Goal: Information Seeking & Learning: Learn about a topic

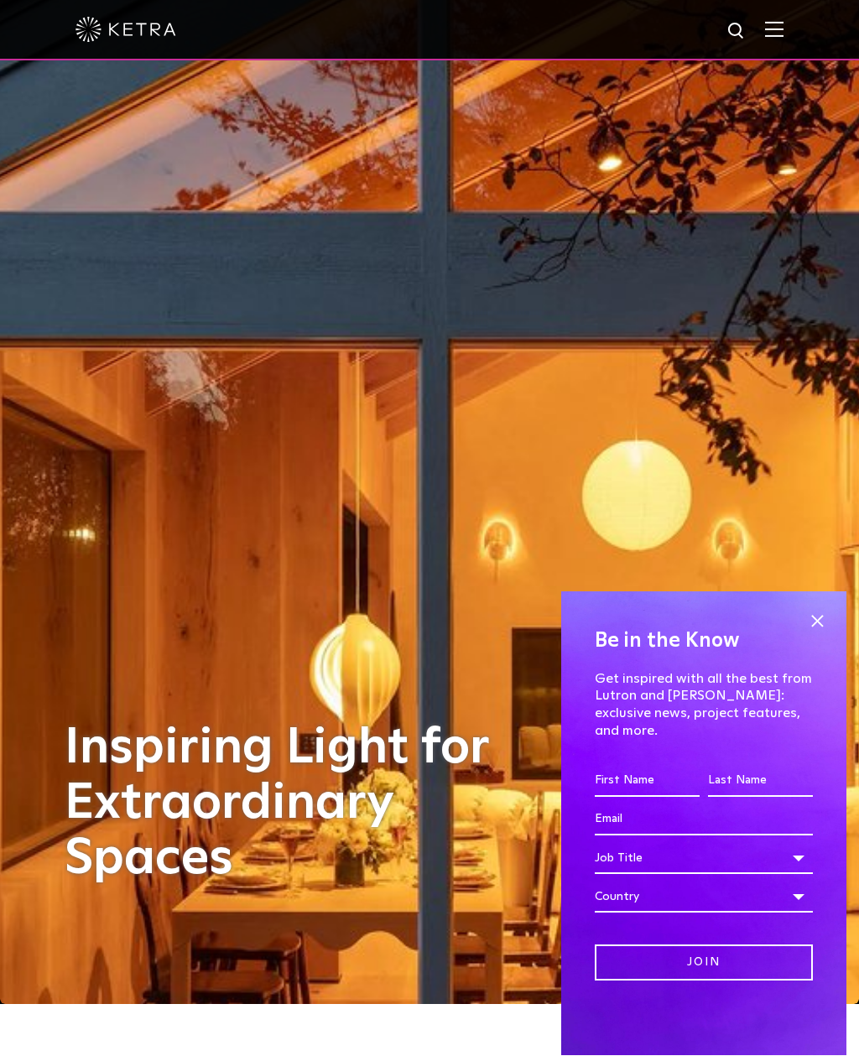
scroll to position [49, 0]
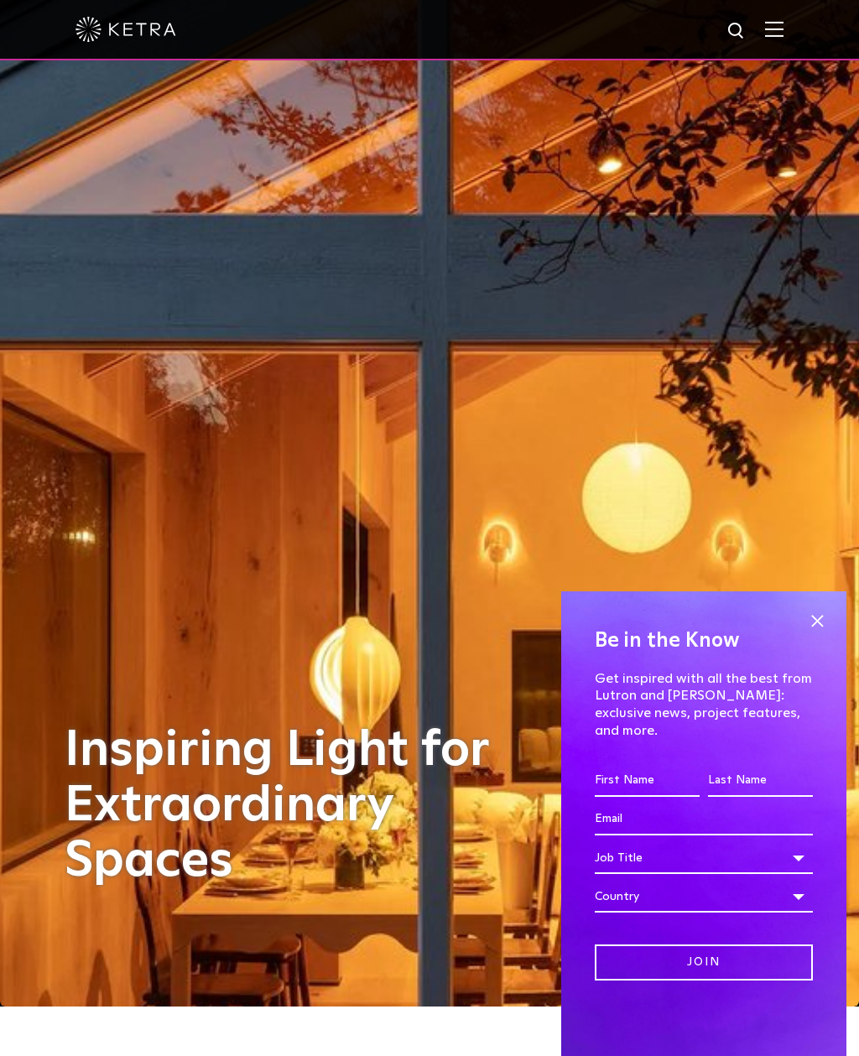
click at [815, 633] on span at bounding box center [816, 620] width 25 height 25
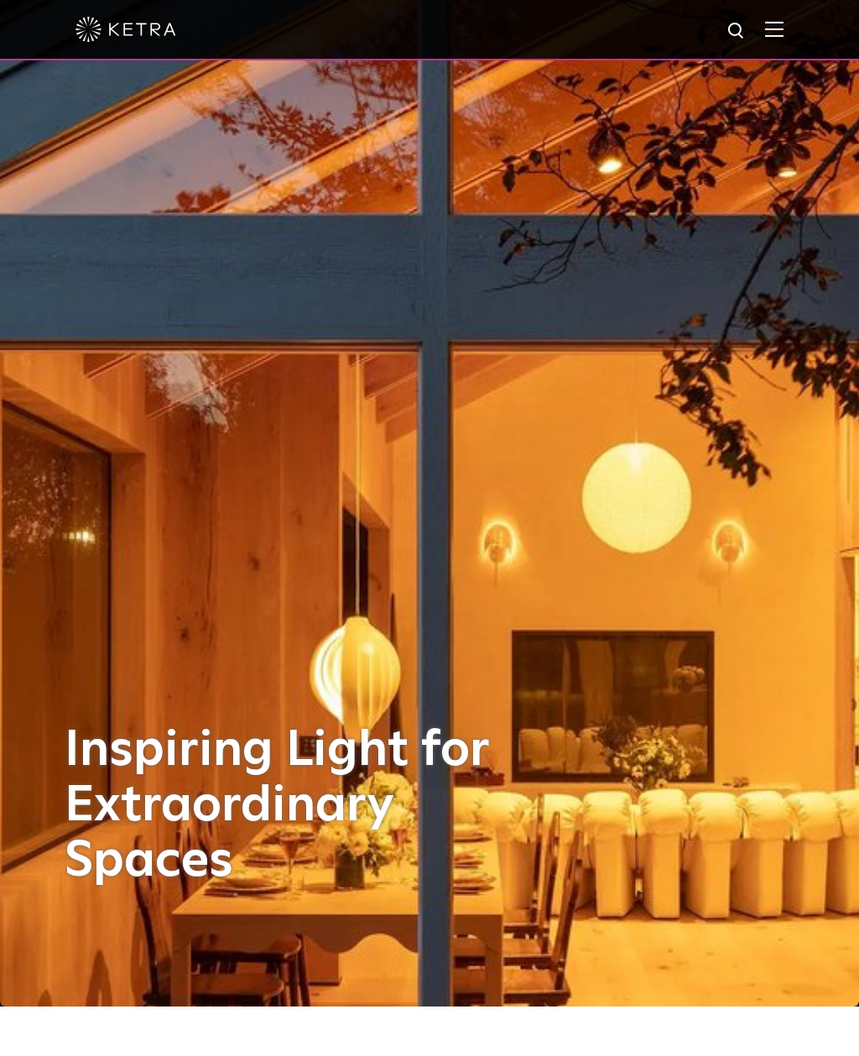
click at [767, 23] on img at bounding box center [774, 29] width 18 height 16
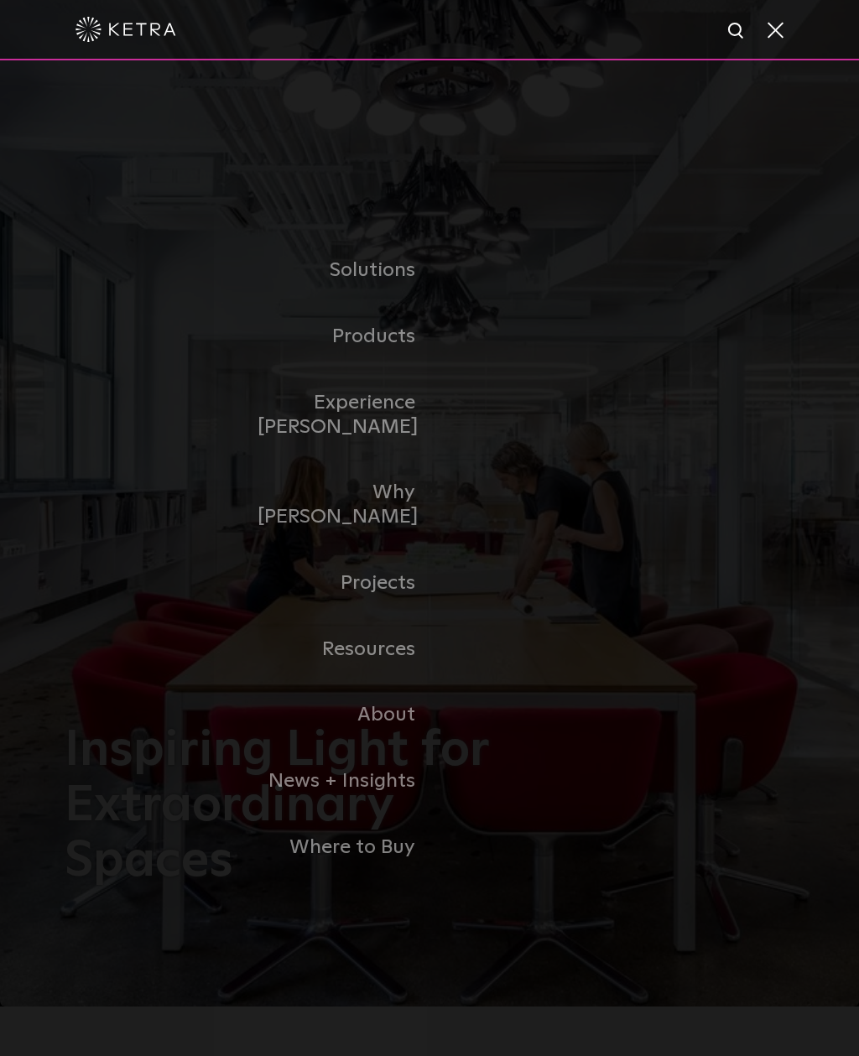
click at [0, 0] on link "Residential" at bounding box center [0, 0] width 0 height 0
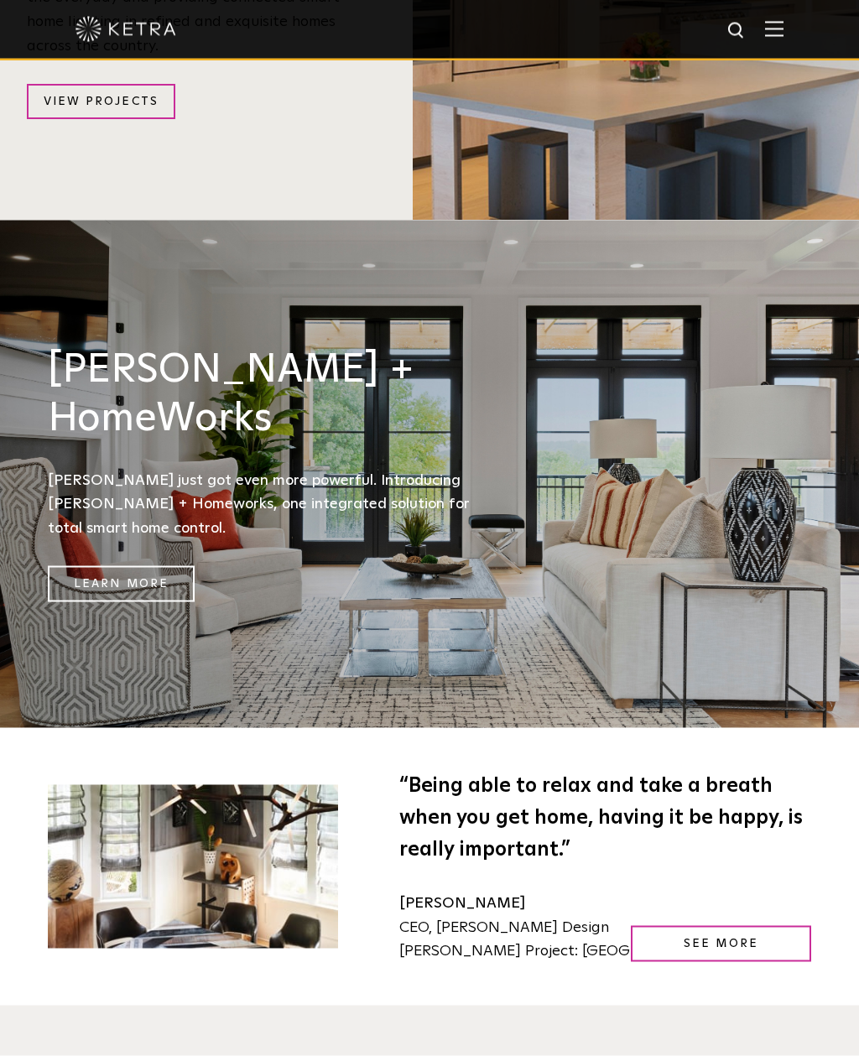
scroll to position [2358, 0]
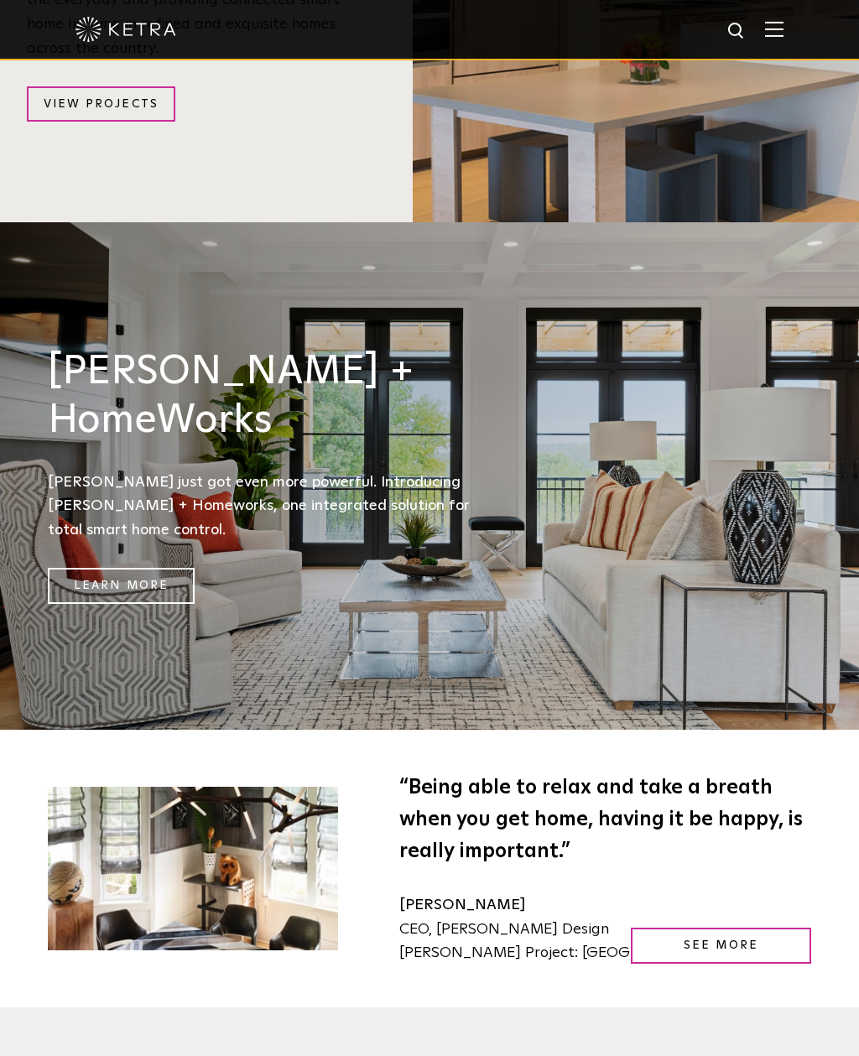
click at [117, 568] on link "Learn More" at bounding box center [121, 586] width 147 height 36
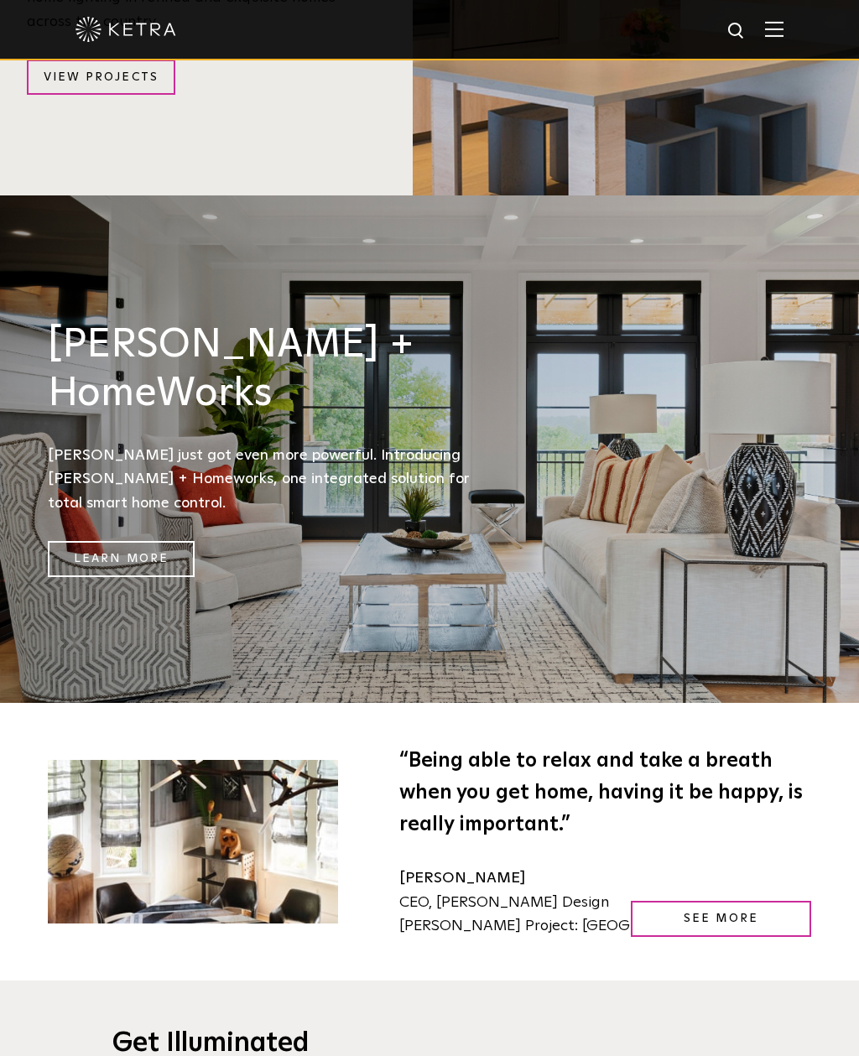
click at [776, 33] on img at bounding box center [774, 29] width 18 height 16
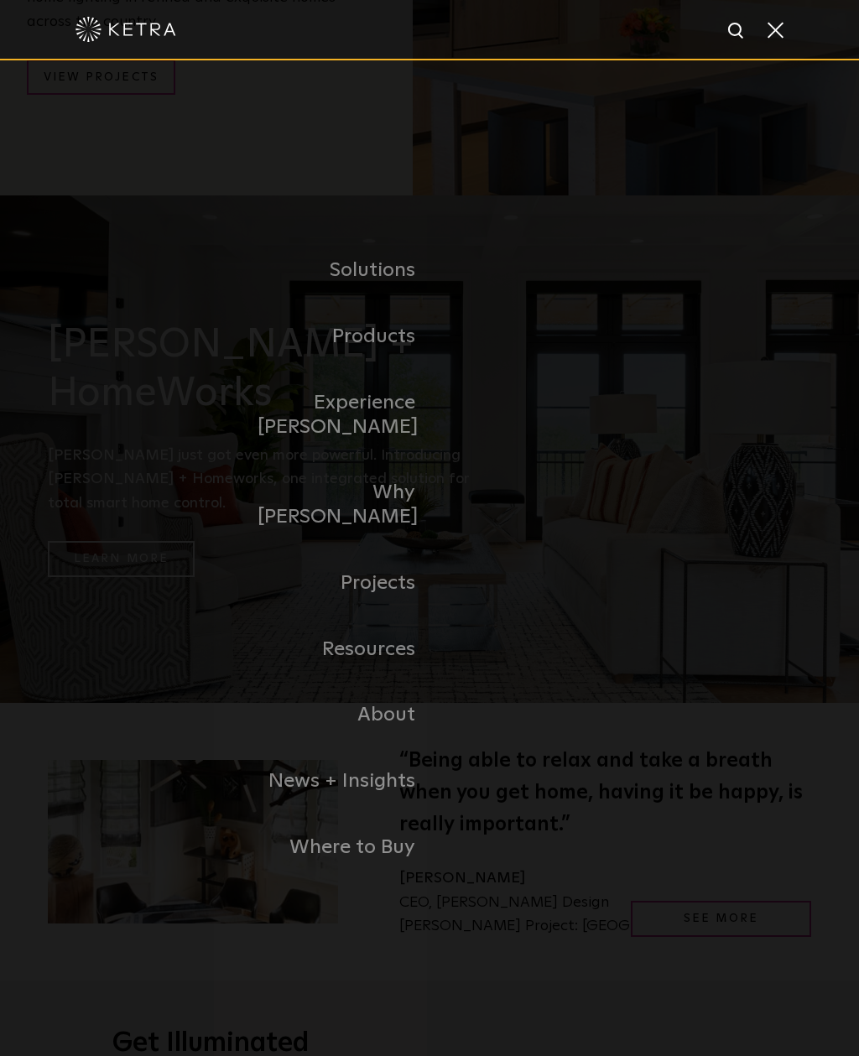
click at [0, 0] on link "Residential Products" at bounding box center [0, 0] width 0 height 0
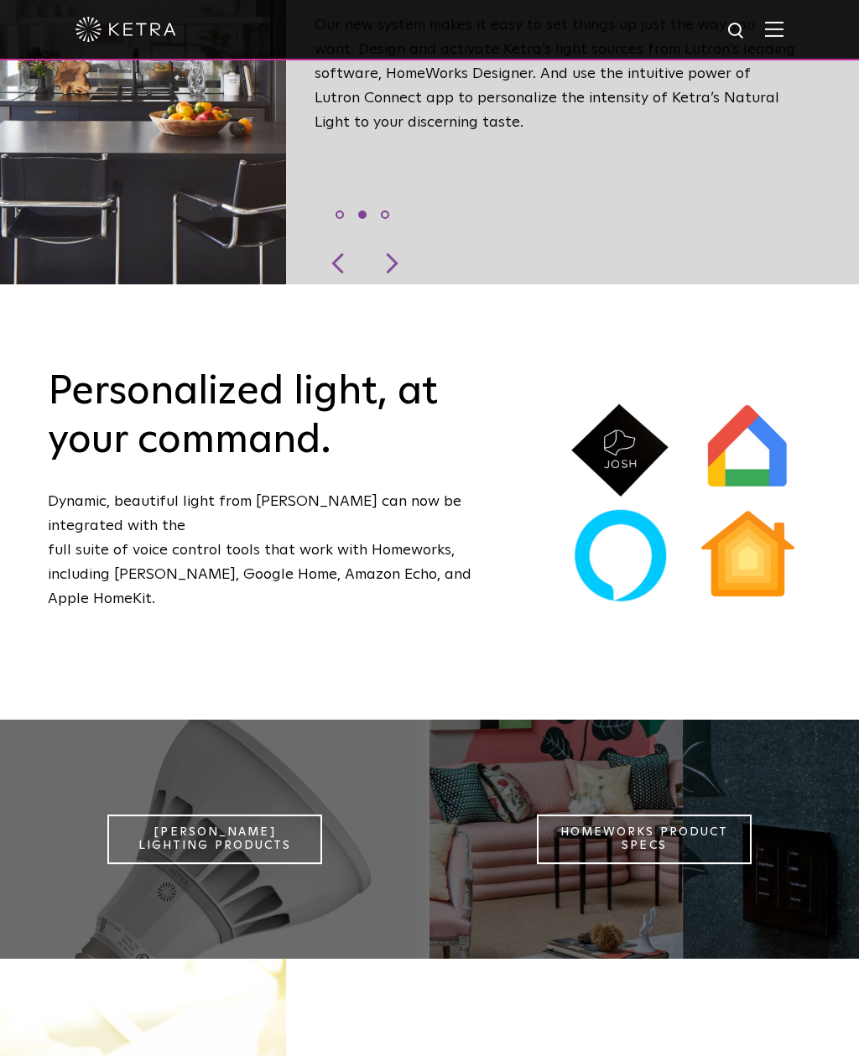
scroll to position [1220, 0]
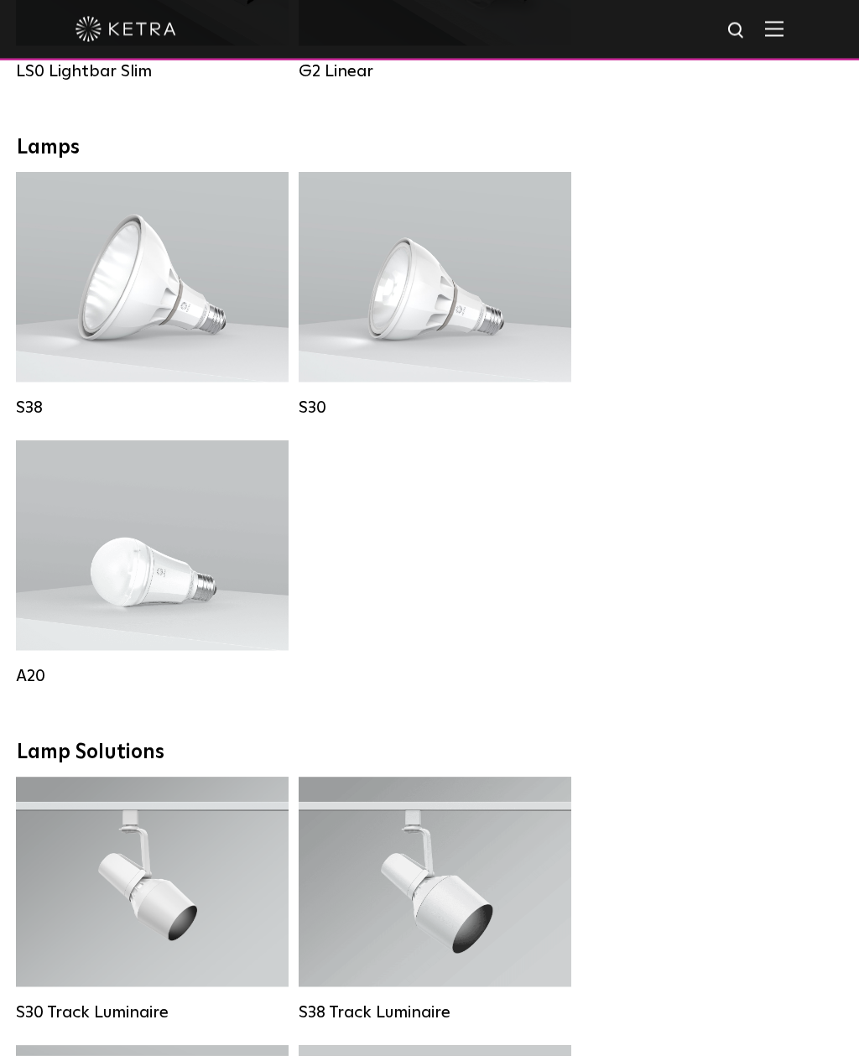
scroll to position [1137, 0]
click at [112, 274] on strong "Base Type:" at bounding box center [85, 268] width 63 height 12
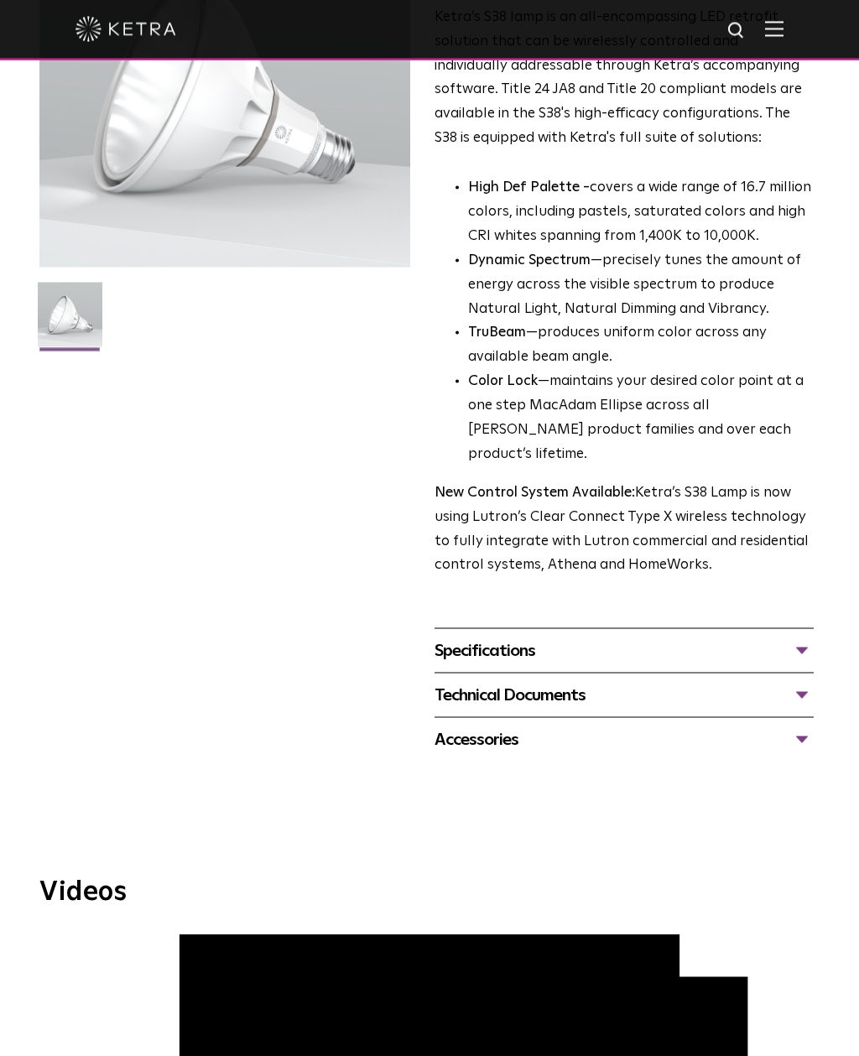
scroll to position [227, 0]
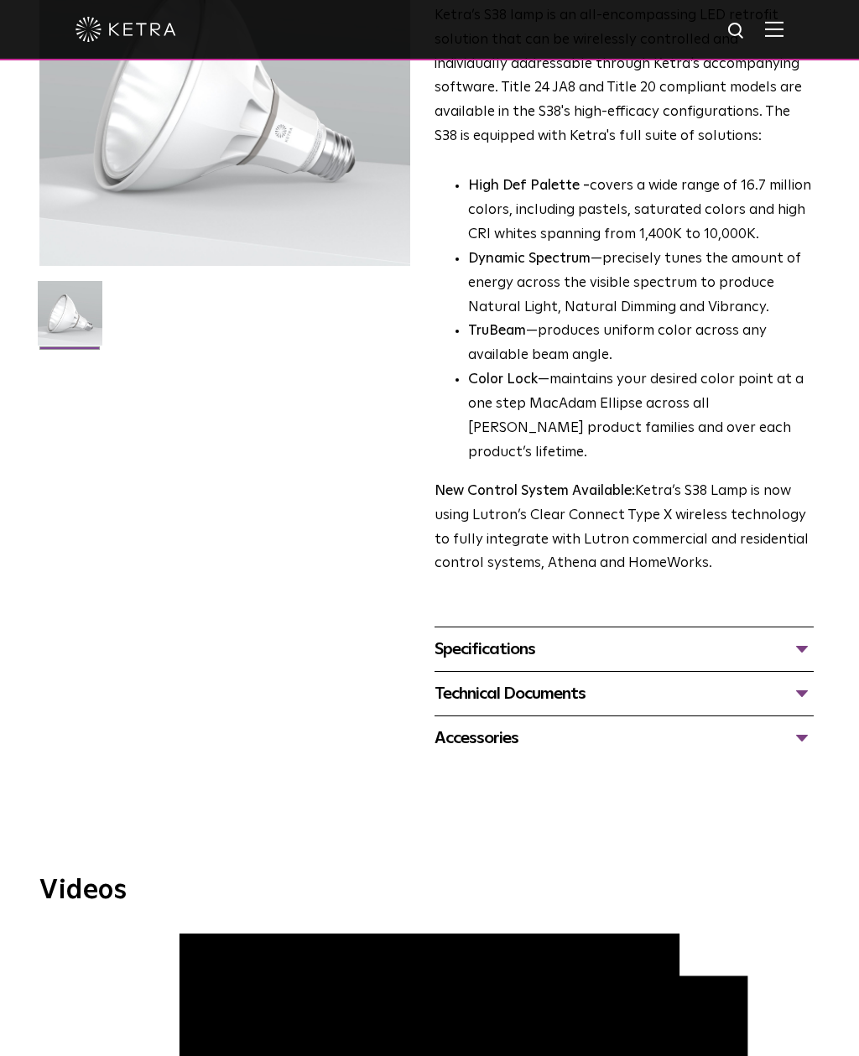
click at [811, 636] on div "Specifications" at bounding box center [623, 649] width 379 height 27
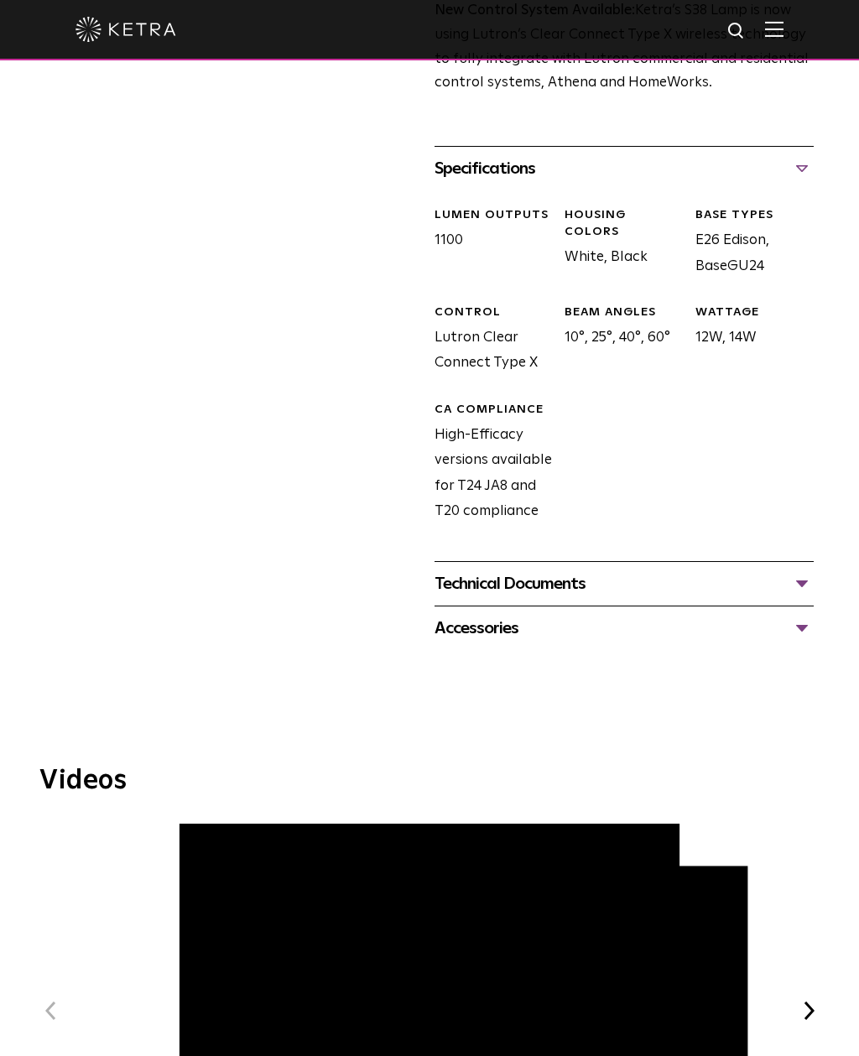
scroll to position [709, 0]
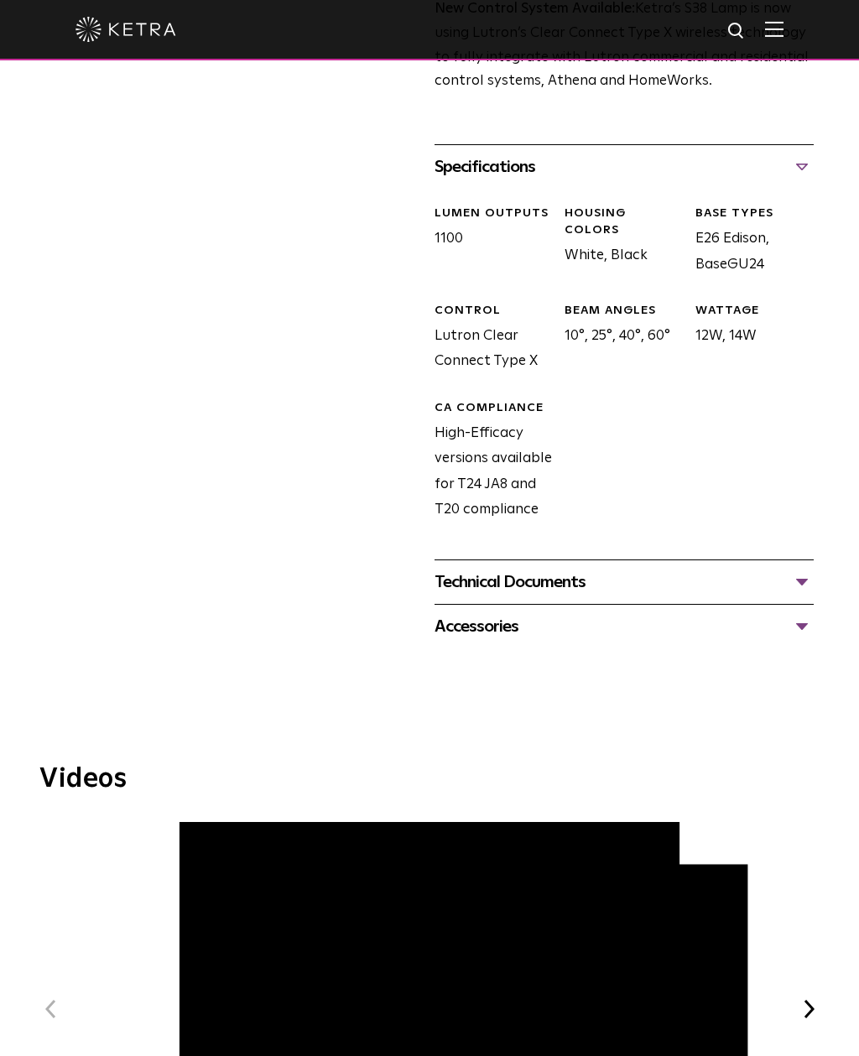
click at [798, 569] on div "Technical Documents" at bounding box center [623, 582] width 379 height 27
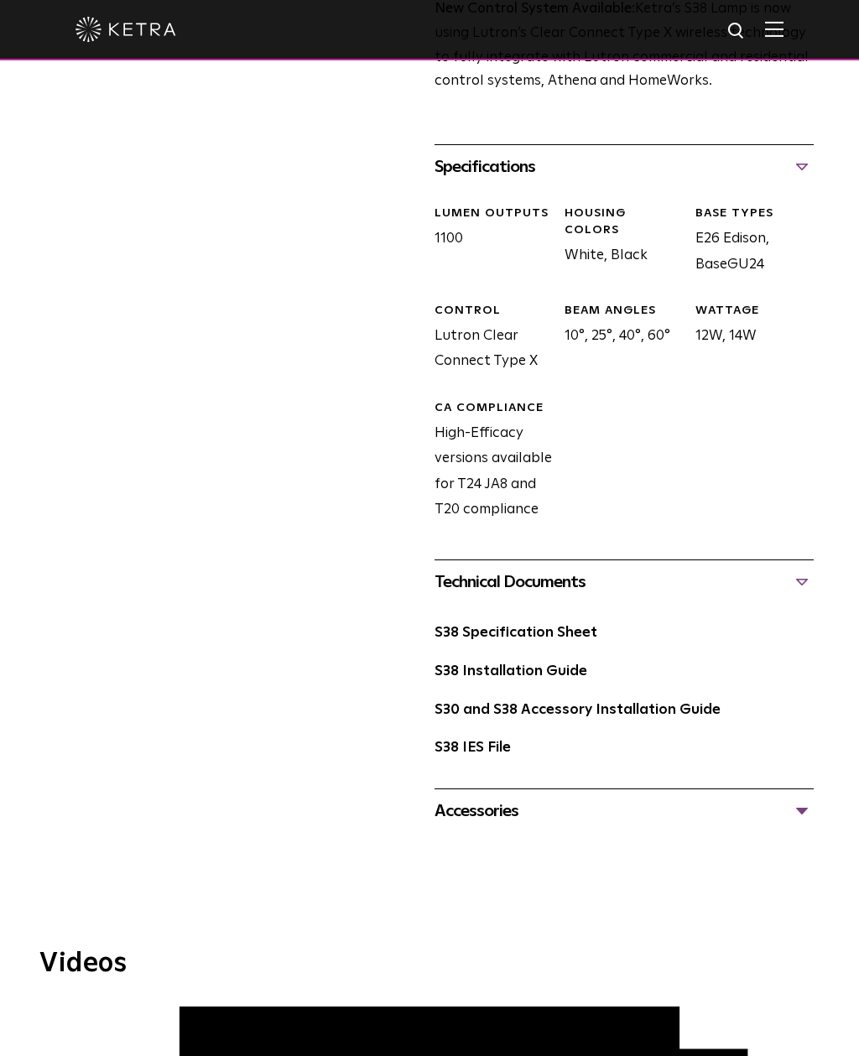
click at [582, 626] on link "S38 Specification Sheet" at bounding box center [515, 633] width 163 height 14
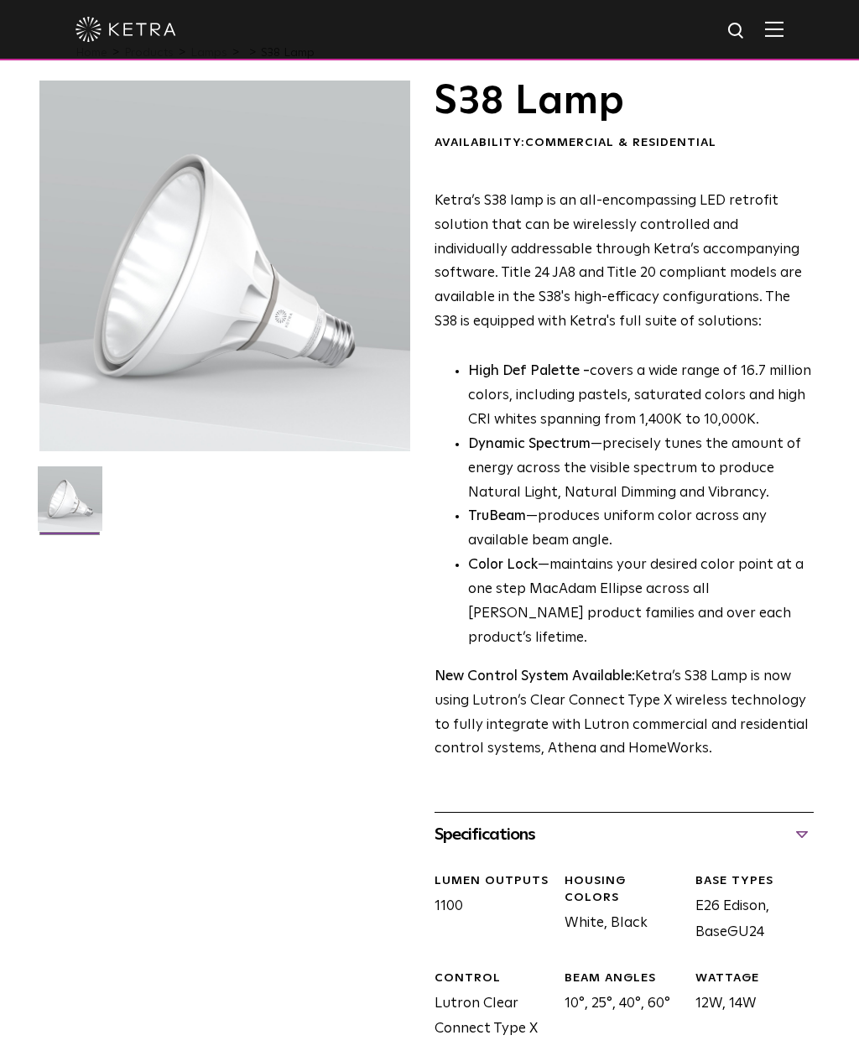
scroll to position [43, 0]
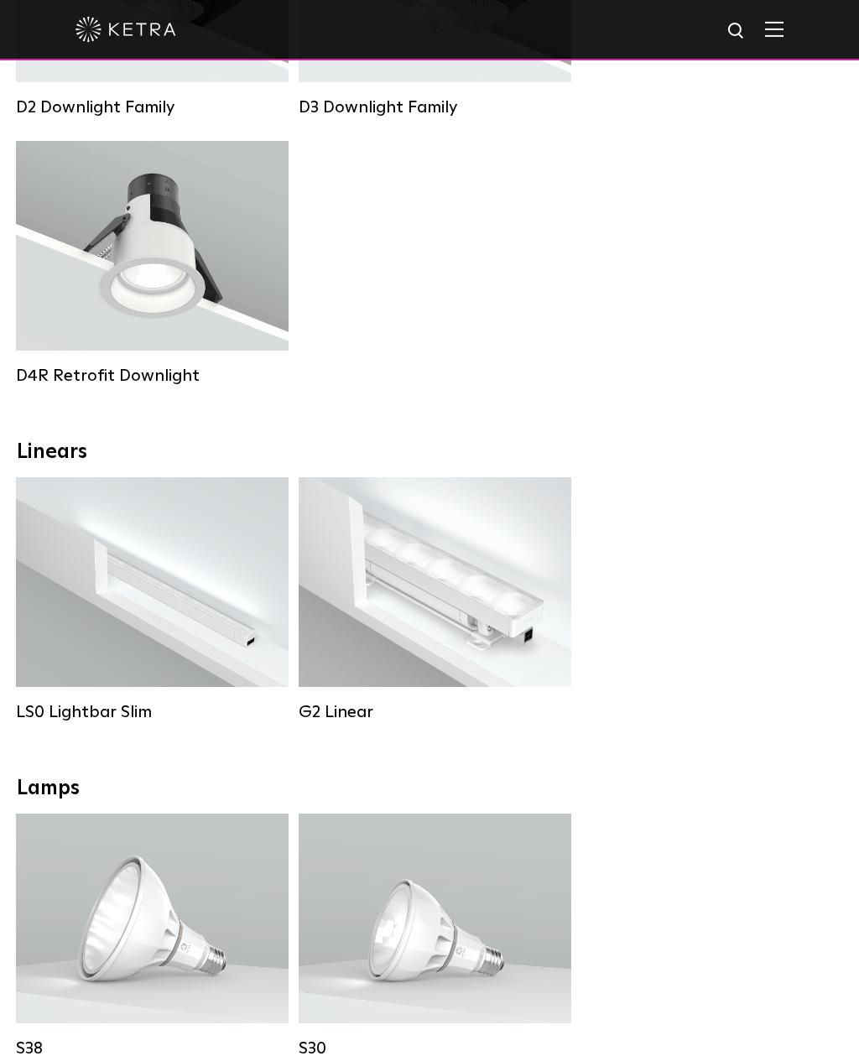
scroll to position [492, 0]
